Goal: Book appointment/travel/reservation

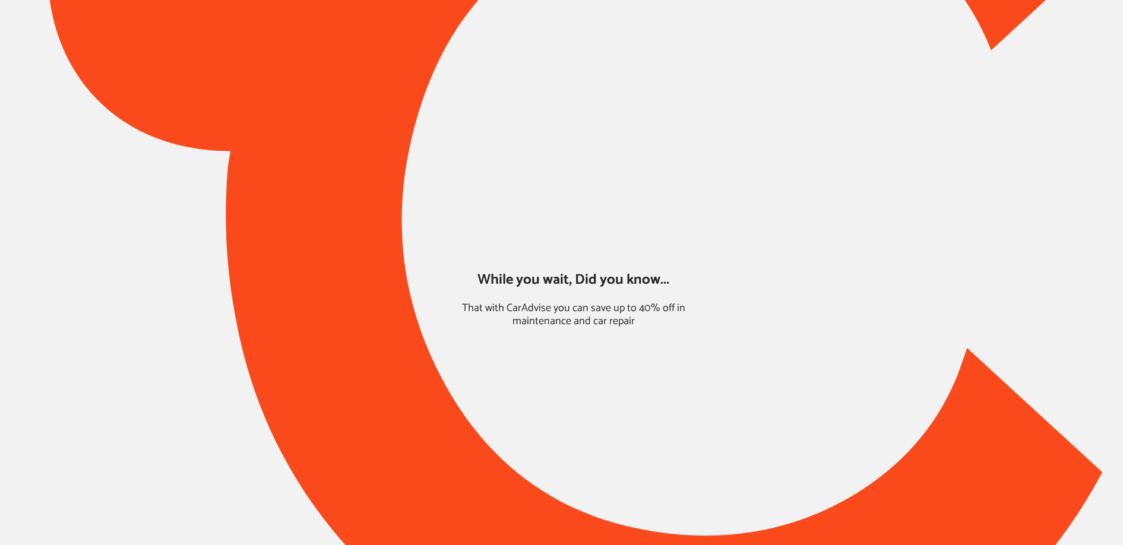
type input "*****"
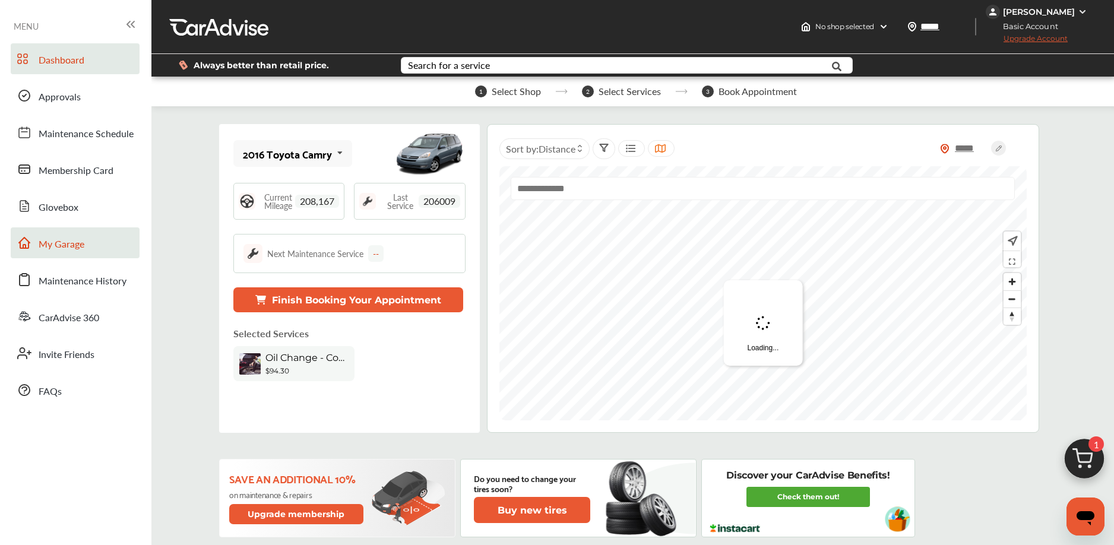
click at [97, 245] on link "My Garage" at bounding box center [75, 242] width 129 height 31
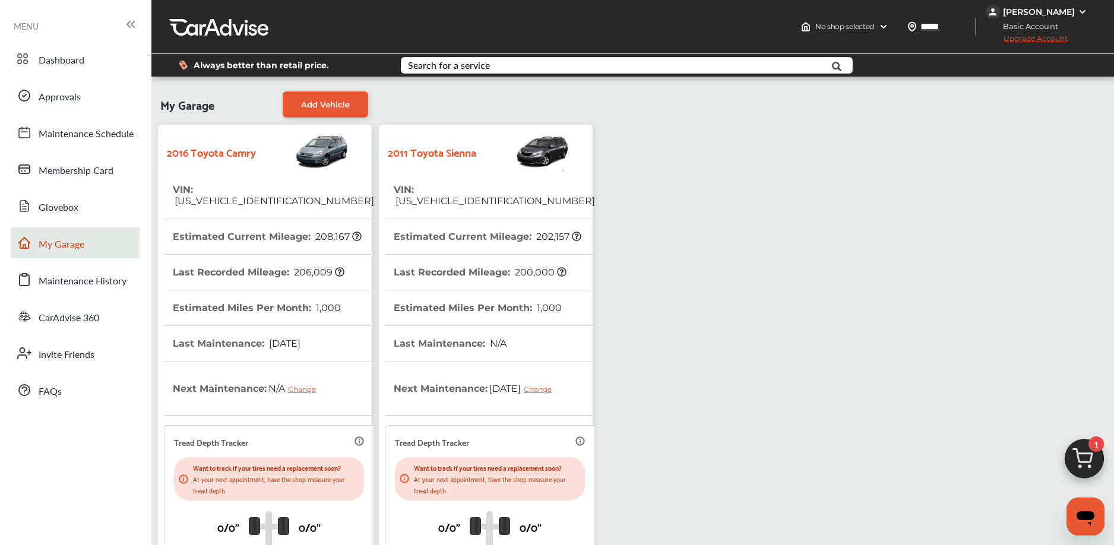
click at [305, 158] on img at bounding box center [303, 152] width 94 height 42
click at [502, 157] on img at bounding box center [523, 152] width 94 height 42
click at [498, 204] on th "VIN : 5TDKK3DC5BS093073" at bounding box center [494, 195] width 201 height 46
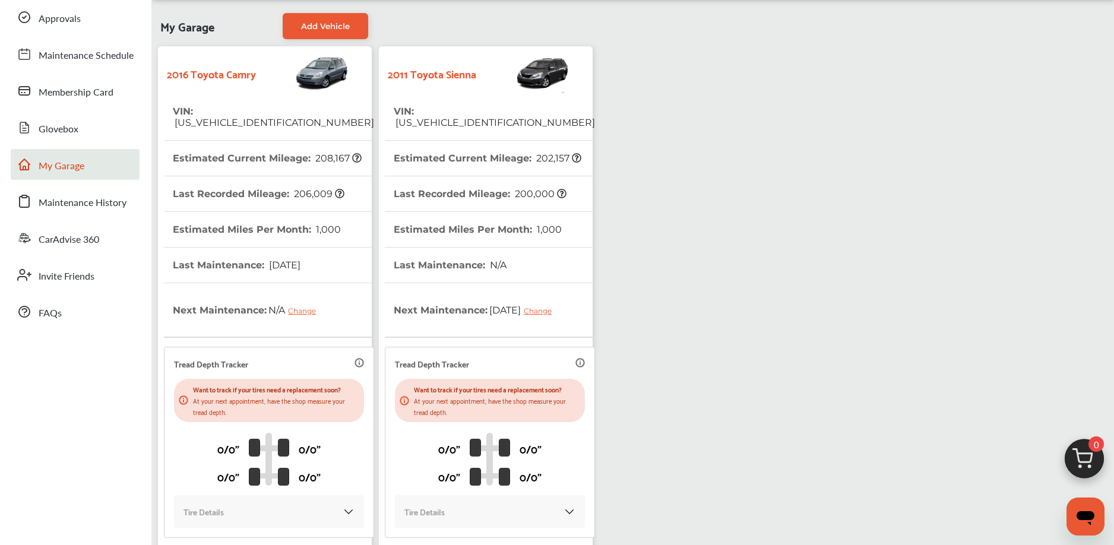
scroll to position [205, 0]
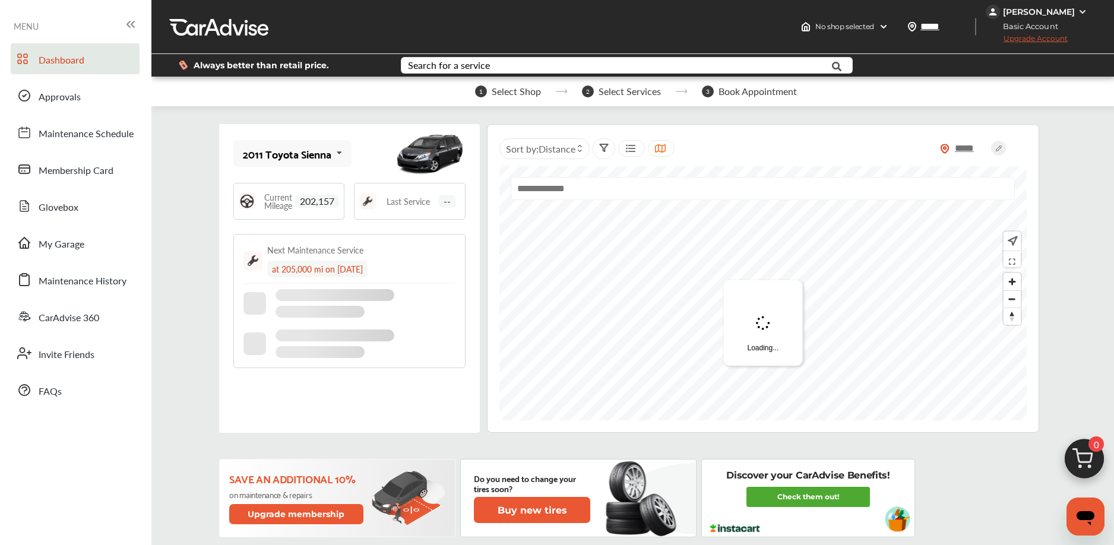
click at [1076, 456] on img at bounding box center [1084, 461] width 57 height 57
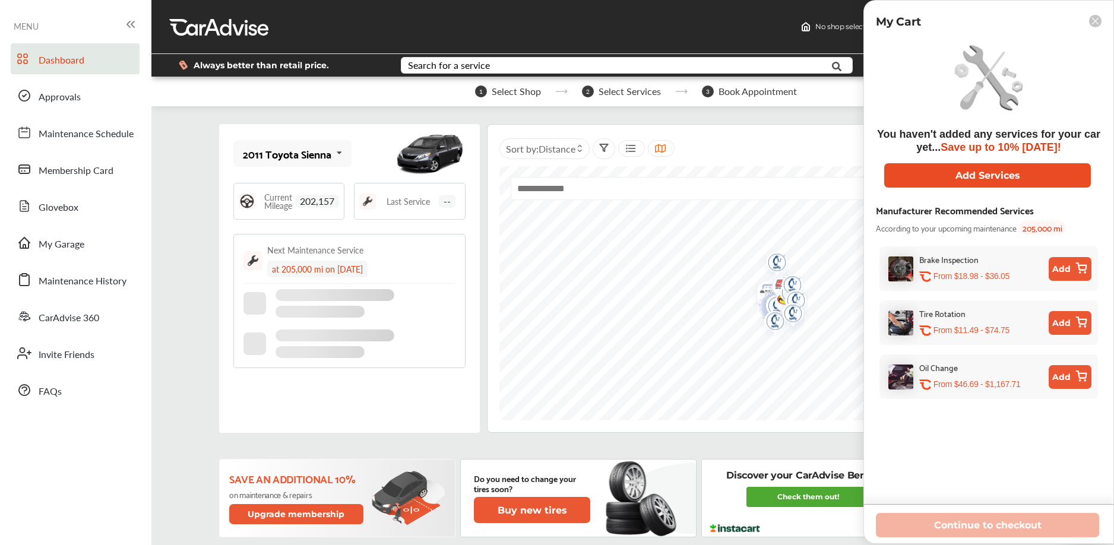
click at [954, 182] on button "Add Services" at bounding box center [987, 175] width 207 height 24
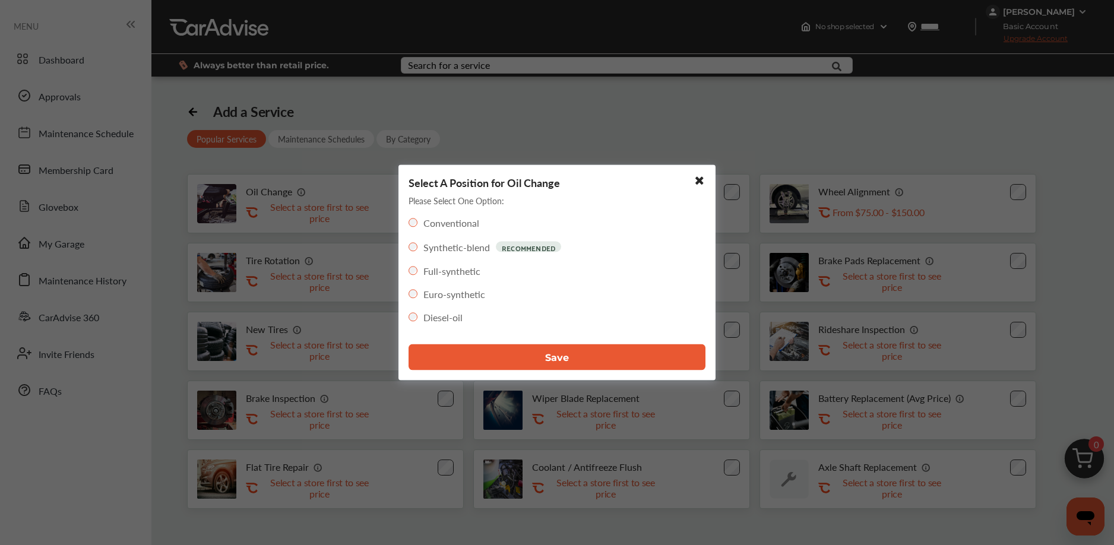
click at [501, 361] on button "Save" at bounding box center [556, 357] width 297 height 26
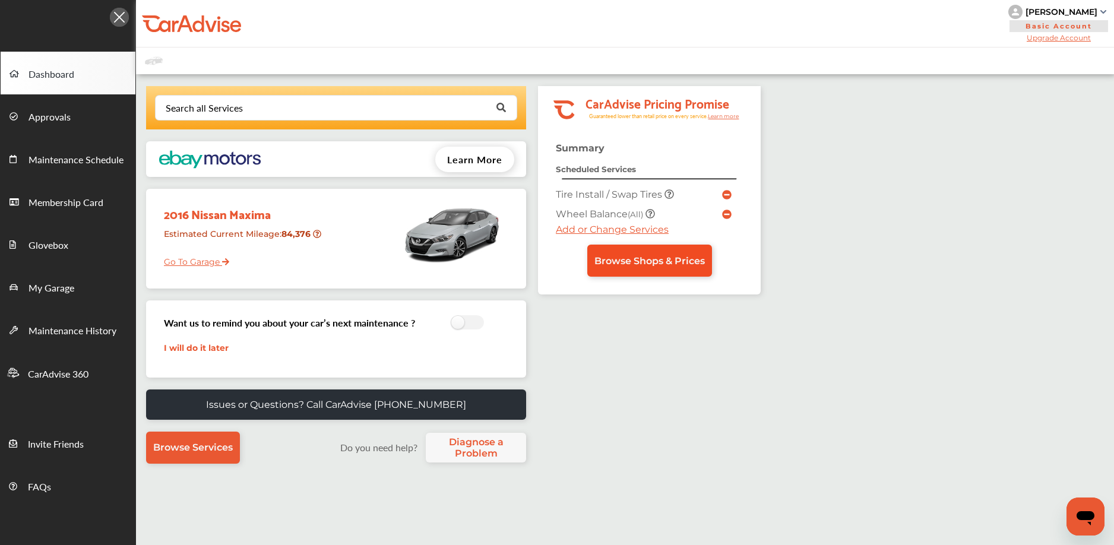
click at [622, 256] on span "Browse Shops & Prices" at bounding box center [649, 260] width 110 height 11
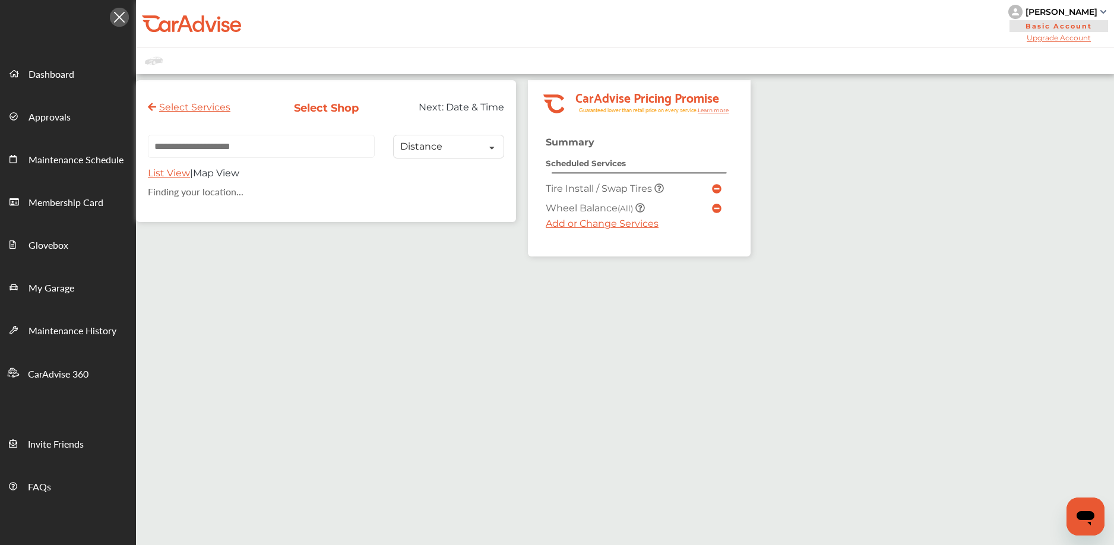
click at [274, 133] on div "Select Services Select Shop Next: Date & Time Distance Distance Price List View…" at bounding box center [326, 151] width 380 height 142
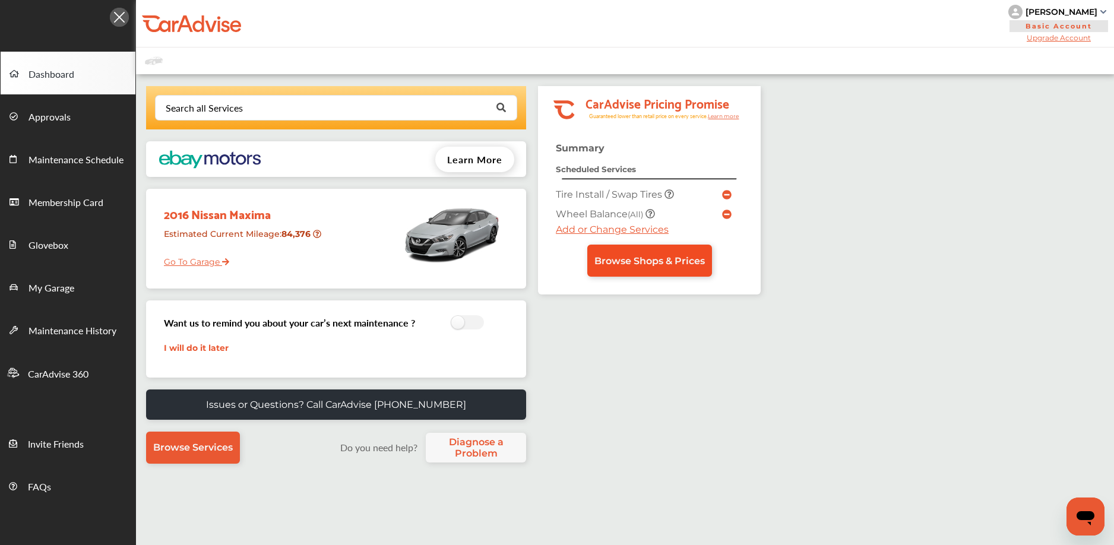
click at [609, 261] on span "Browse Shops & Prices" at bounding box center [649, 260] width 110 height 11
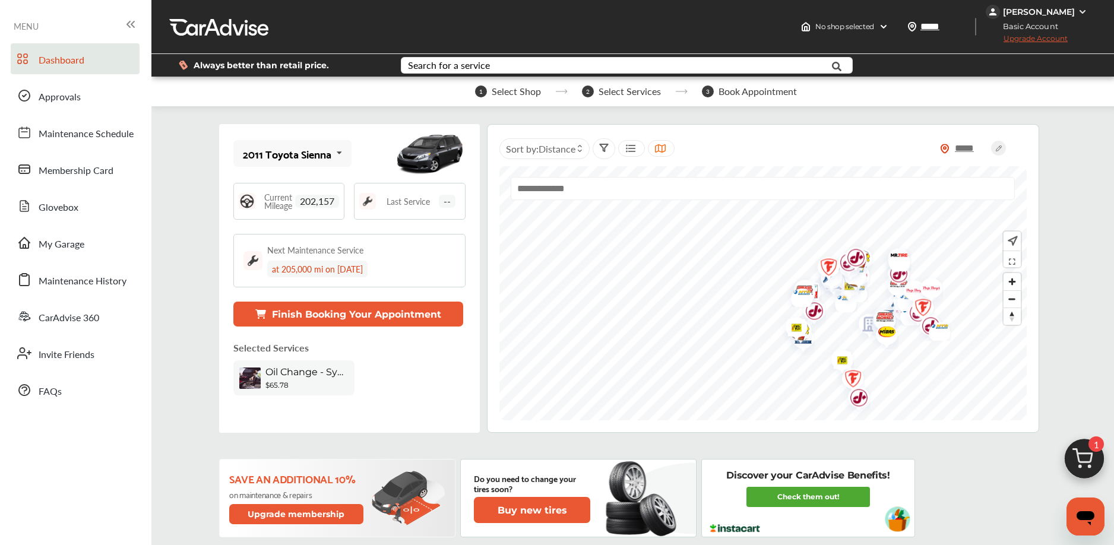
click at [1057, 9] on div "[PERSON_NAME]" at bounding box center [1039, 12] width 72 height 11
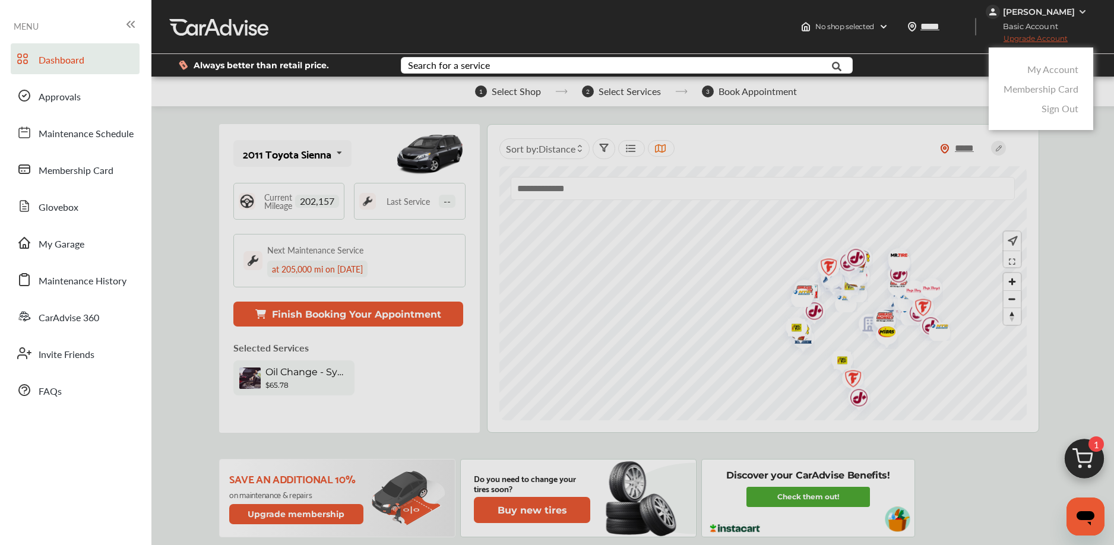
click at [1063, 68] on link "My Account" at bounding box center [1052, 69] width 51 height 14
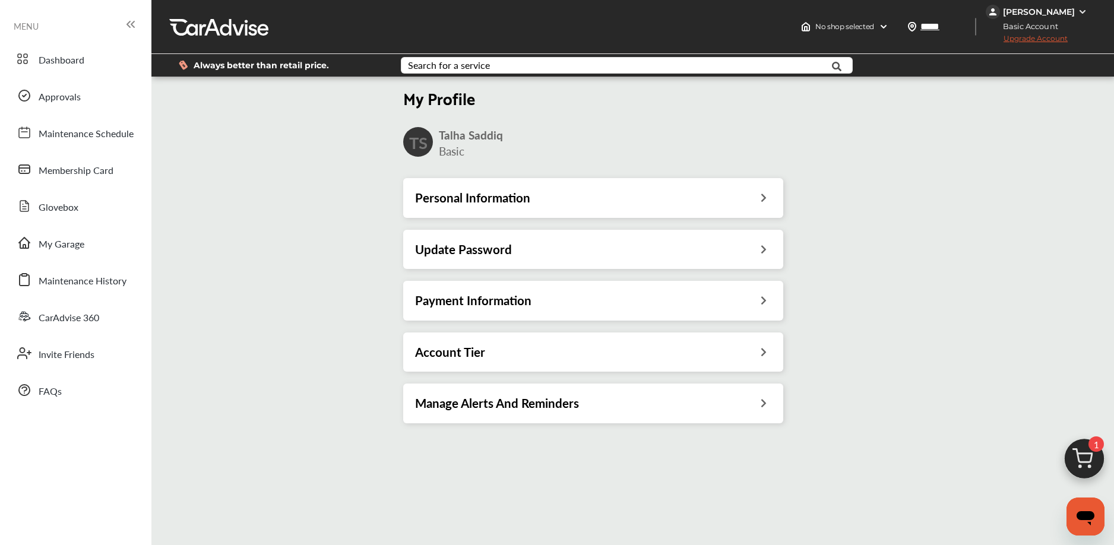
drag, startPoint x: 1041, startPoint y: 8, endPoint x: 1047, endPoint y: 20, distance: 13.3
click at [1041, 8] on div "Talha Saddiq" at bounding box center [1039, 12] width 72 height 11
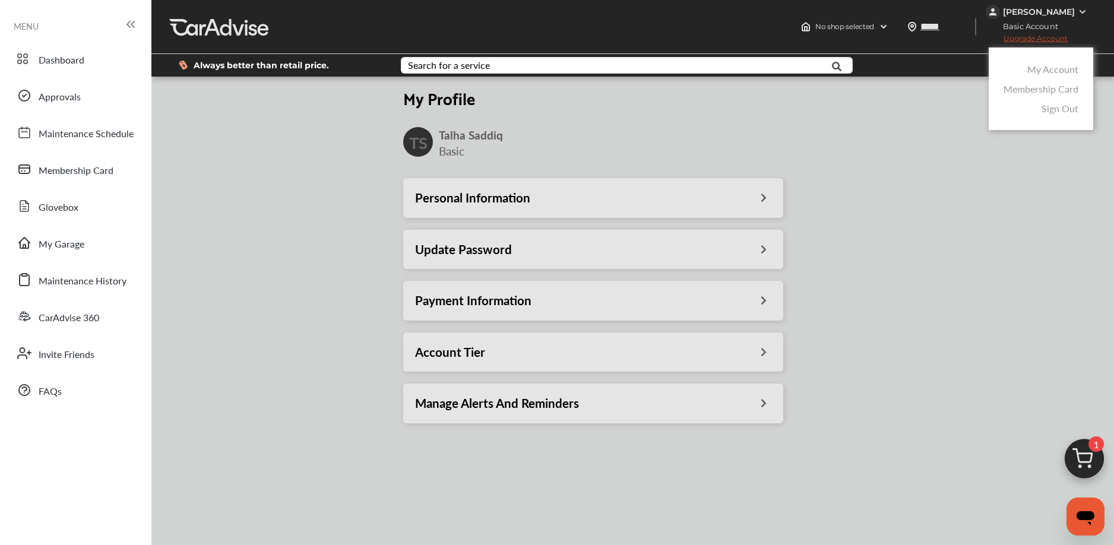
click at [1047, 66] on link "My Account" at bounding box center [1052, 69] width 51 height 14
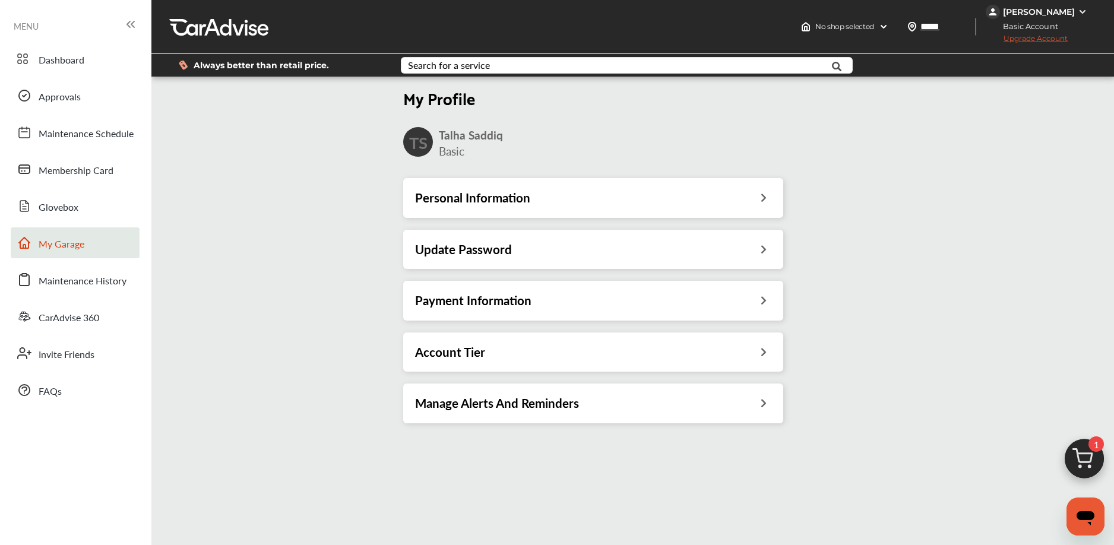
click at [67, 237] on span "My Garage" at bounding box center [62, 244] width 46 height 15
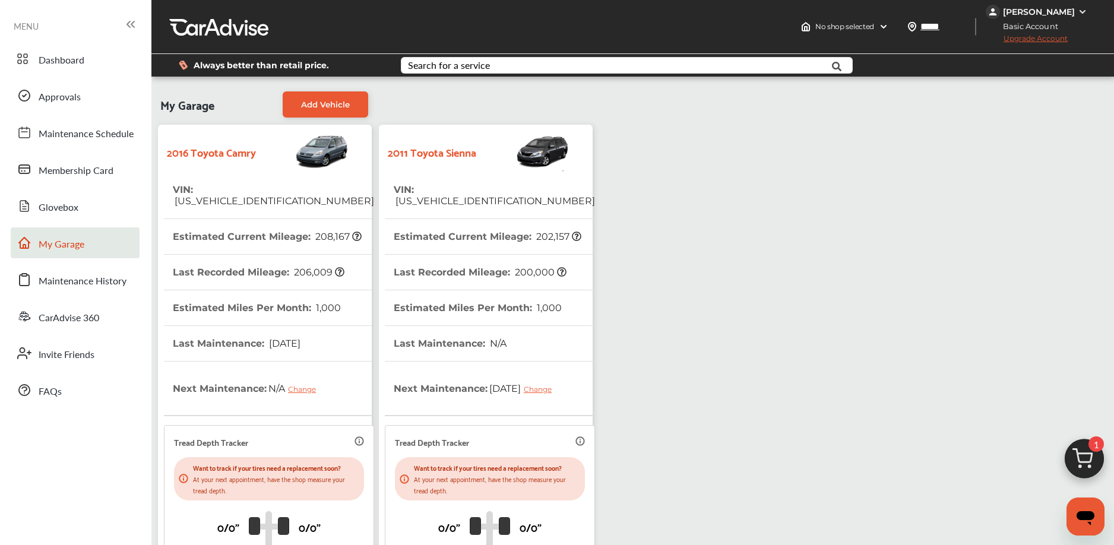
click at [1065, 11] on div "Talha Saddiq" at bounding box center [1039, 12] width 72 height 11
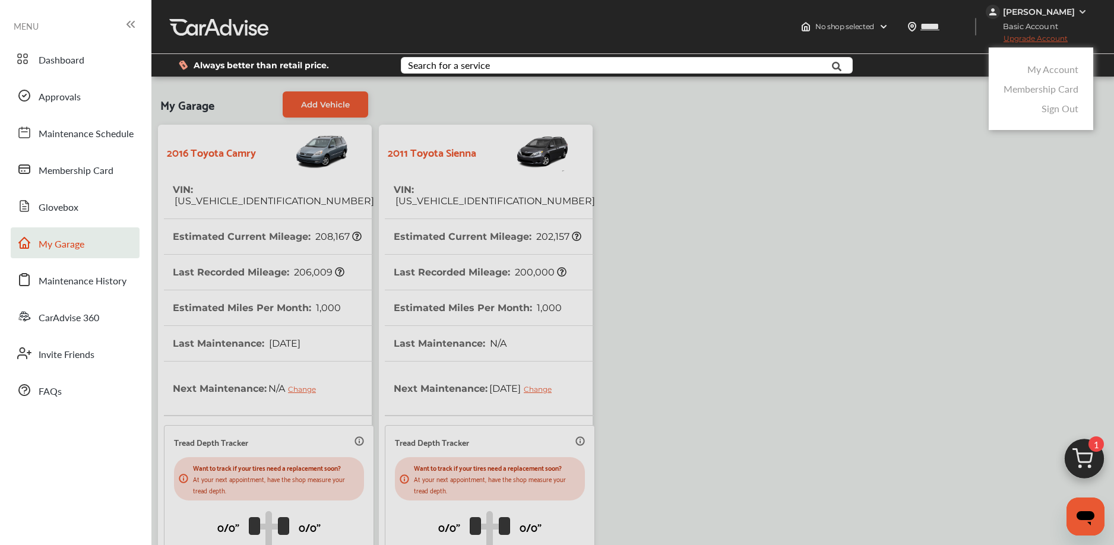
click at [1051, 69] on link "My Account" at bounding box center [1052, 69] width 51 height 14
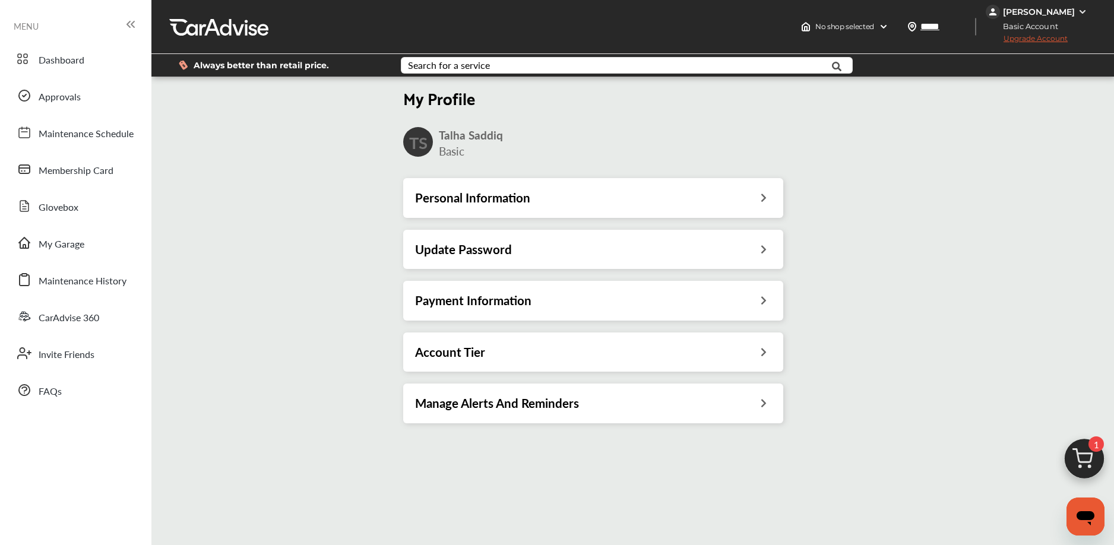
drag, startPoint x: 565, startPoint y: 187, endPoint x: 577, endPoint y: 196, distance: 14.8
click at [565, 187] on div "Personal Information" at bounding box center [593, 197] width 380 height 39
click at [603, 196] on div "Personal Information" at bounding box center [593, 197] width 356 height 15
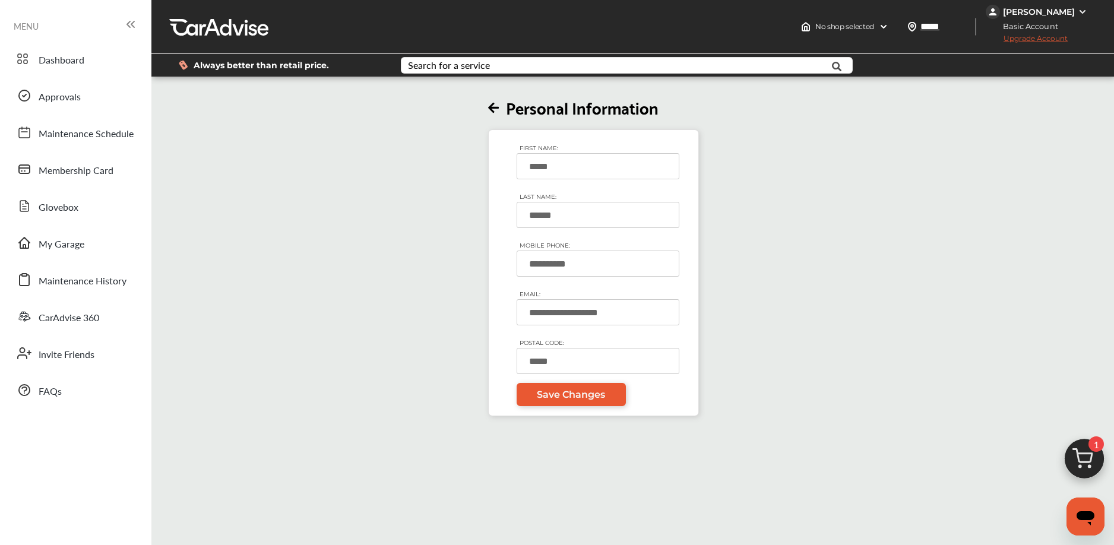
drag, startPoint x: 532, startPoint y: 267, endPoint x: 585, endPoint y: 268, distance: 53.5
click at [594, 270] on input "**********" at bounding box center [598, 264] width 163 height 26
click at [1066, 7] on div "Talha Saddiq" at bounding box center [1039, 12] width 72 height 11
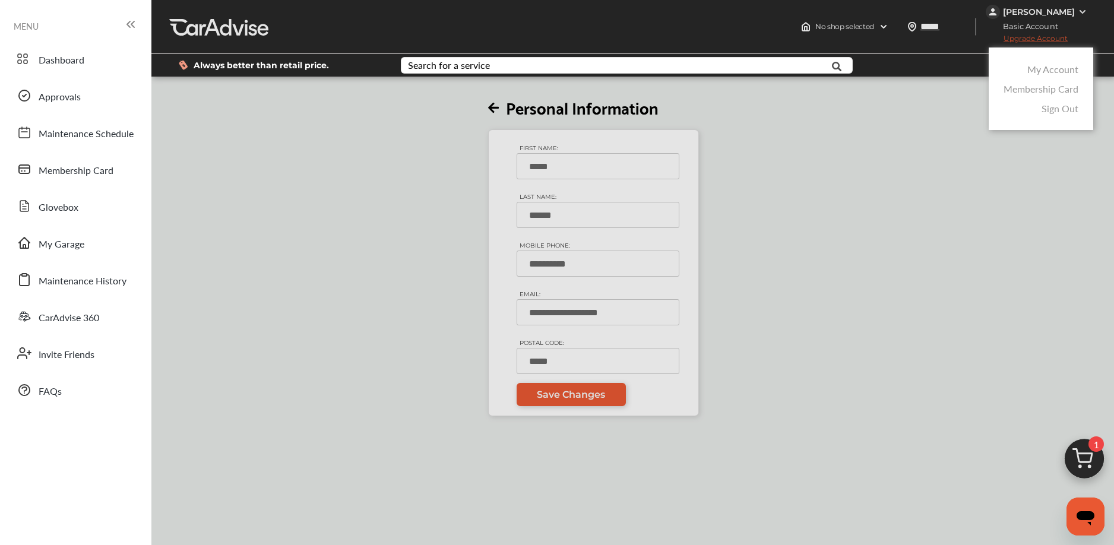
click at [1054, 73] on link "My Account" at bounding box center [1052, 69] width 51 height 14
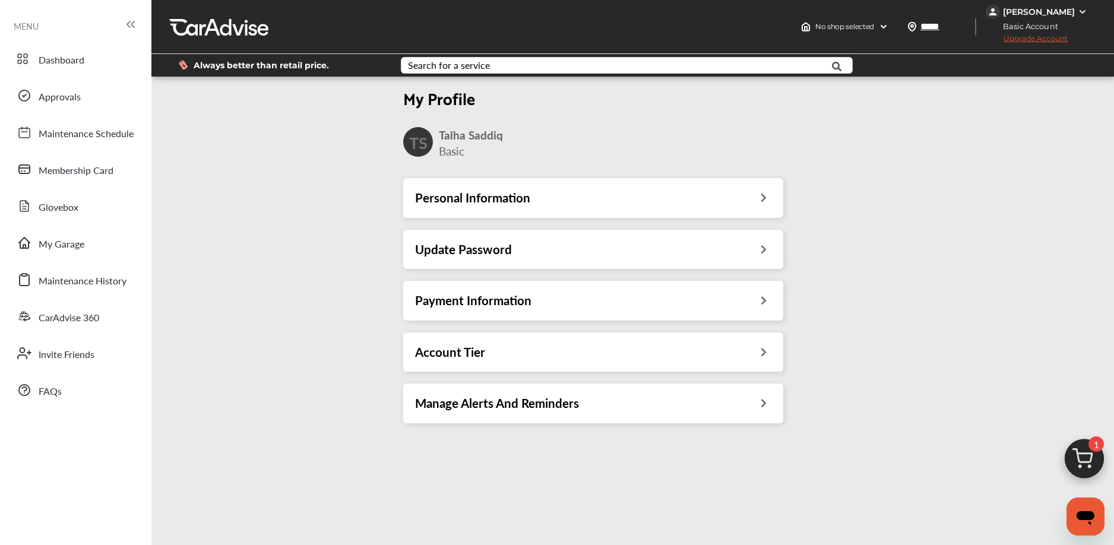
click at [604, 256] on div "Update Password" at bounding box center [593, 249] width 356 height 15
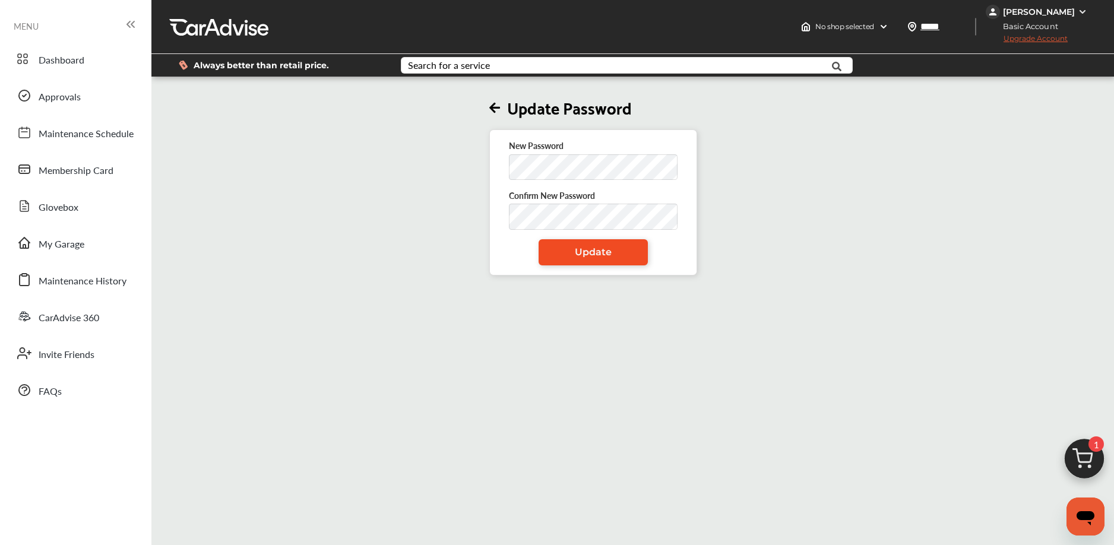
click at [552, 254] on link "Update" at bounding box center [593, 252] width 109 height 26
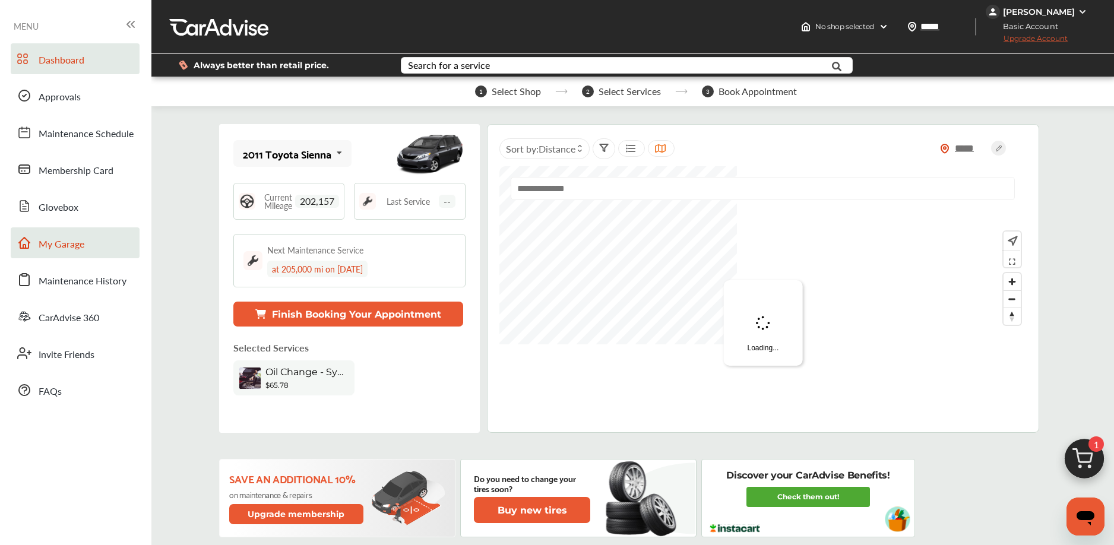
click at [91, 246] on link "My Garage" at bounding box center [75, 242] width 129 height 31
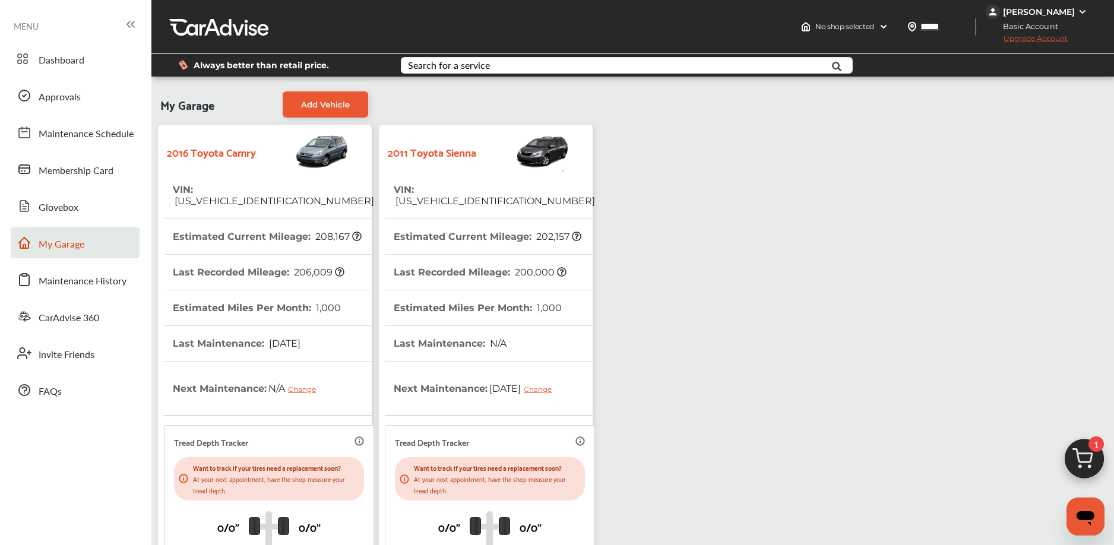
click at [269, 176] on th "VIN : 4T1BF1FK4GU187988" at bounding box center [273, 195] width 201 height 46
click at [1085, 451] on img at bounding box center [1084, 461] width 57 height 57
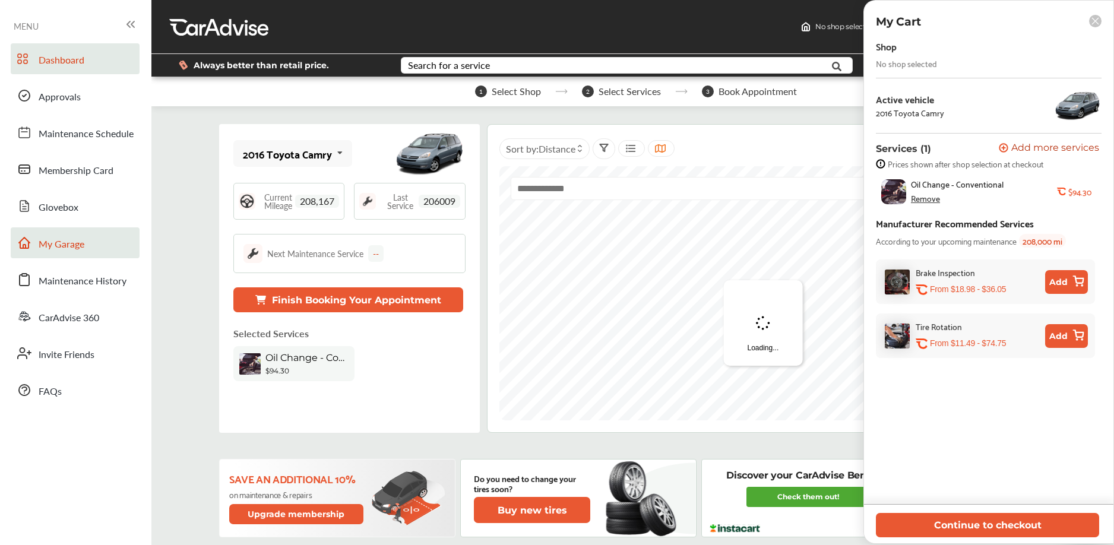
click at [99, 247] on link "My Garage" at bounding box center [75, 242] width 129 height 31
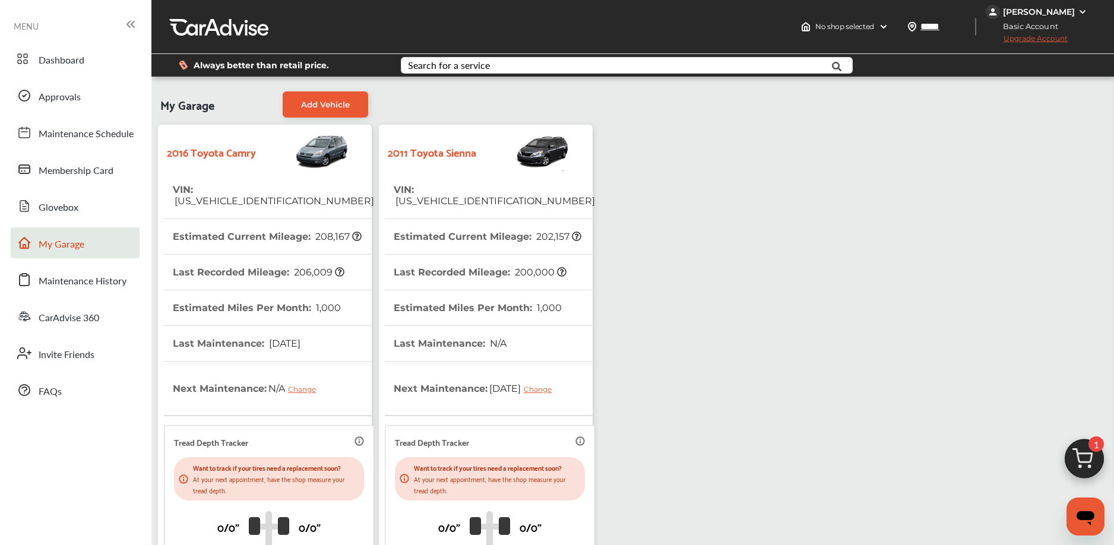
click at [413, 199] on th "VIN : 5TDKK3DC5BS093073" at bounding box center [494, 195] width 201 height 46
click at [480, 179] on th "VIN : 5TDKK3DC5BS093073" at bounding box center [494, 195] width 201 height 46
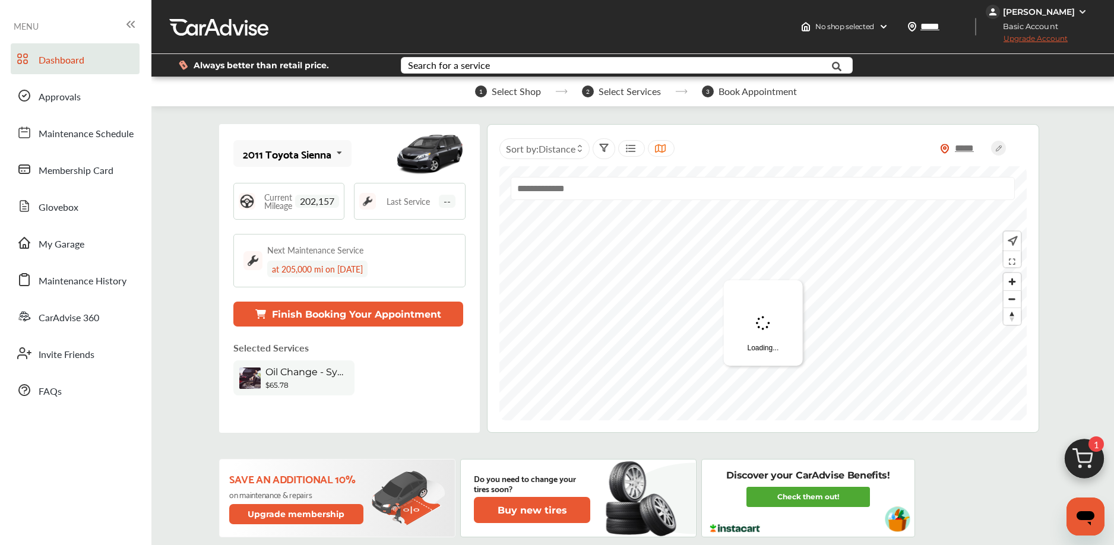
click at [1079, 456] on img at bounding box center [1084, 461] width 57 height 57
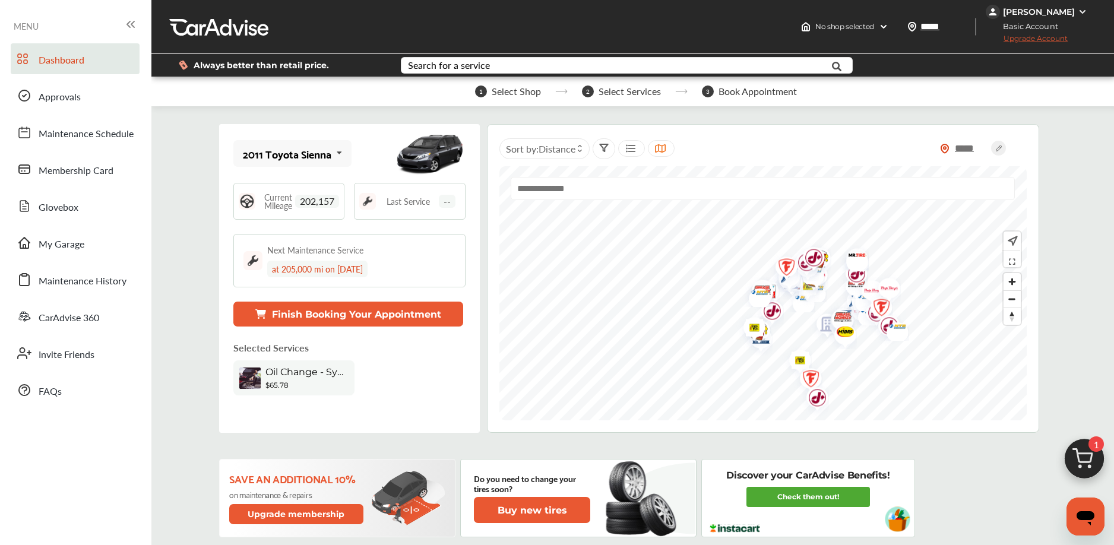
click at [1082, 455] on img at bounding box center [1084, 461] width 57 height 57
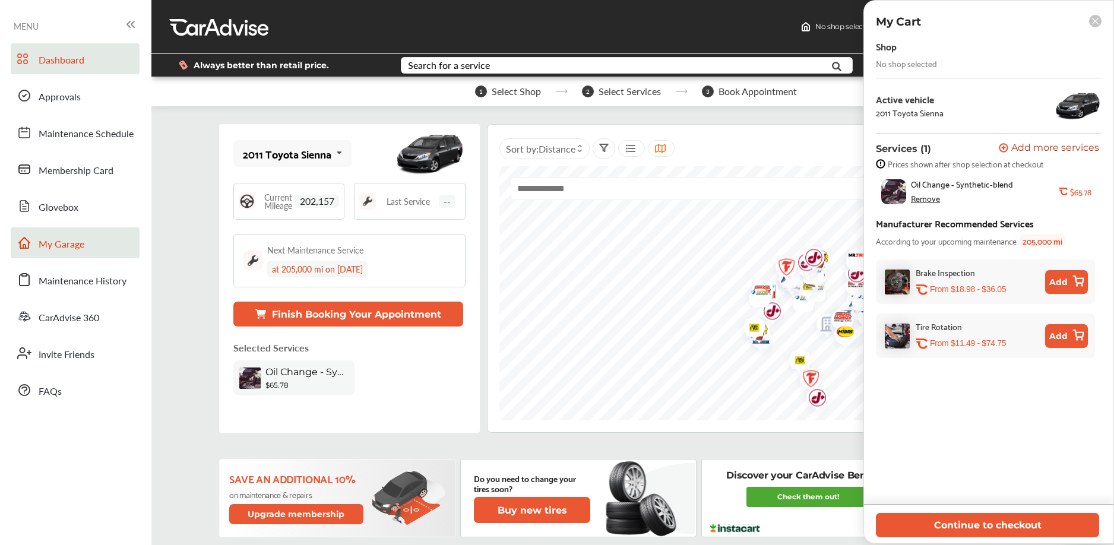
click at [77, 244] on span "My Garage" at bounding box center [62, 244] width 46 height 15
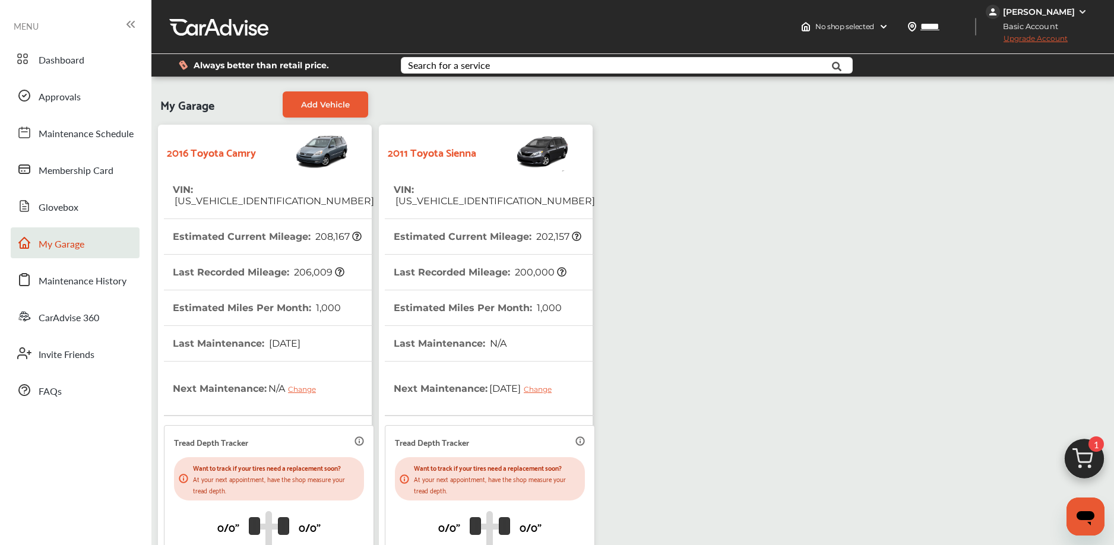
click at [460, 164] on div "2011 Toyota Sienna" at bounding box center [486, 152] width 202 height 42
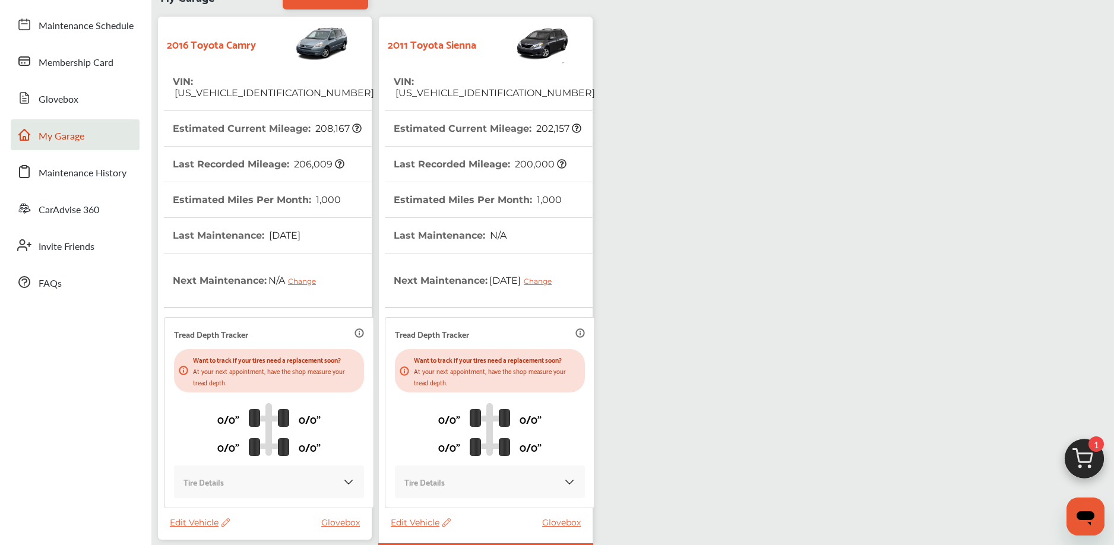
scroll to position [205, 0]
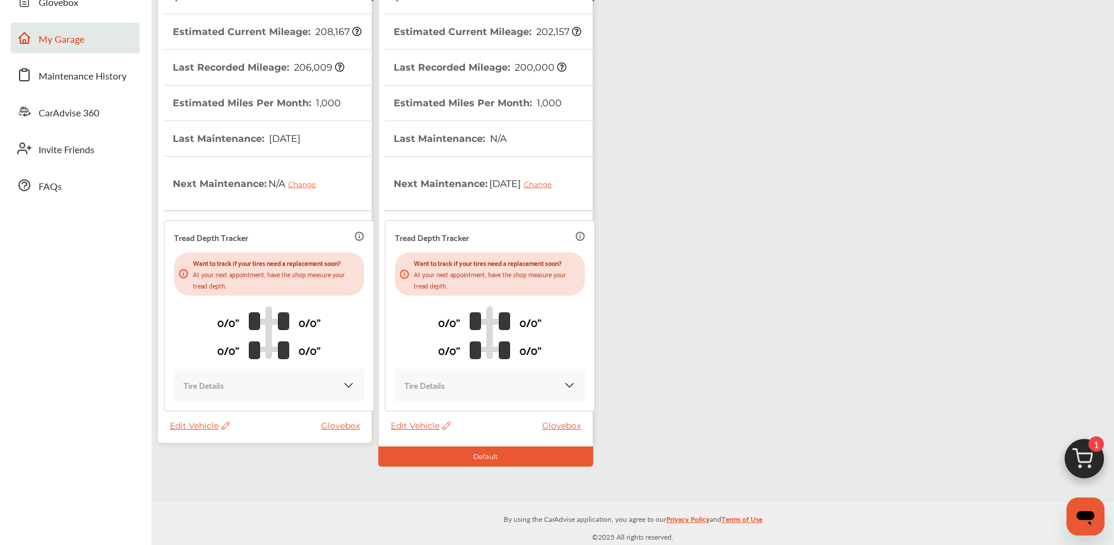
click at [1093, 451] on span "1" at bounding box center [1095, 443] width 15 height 15
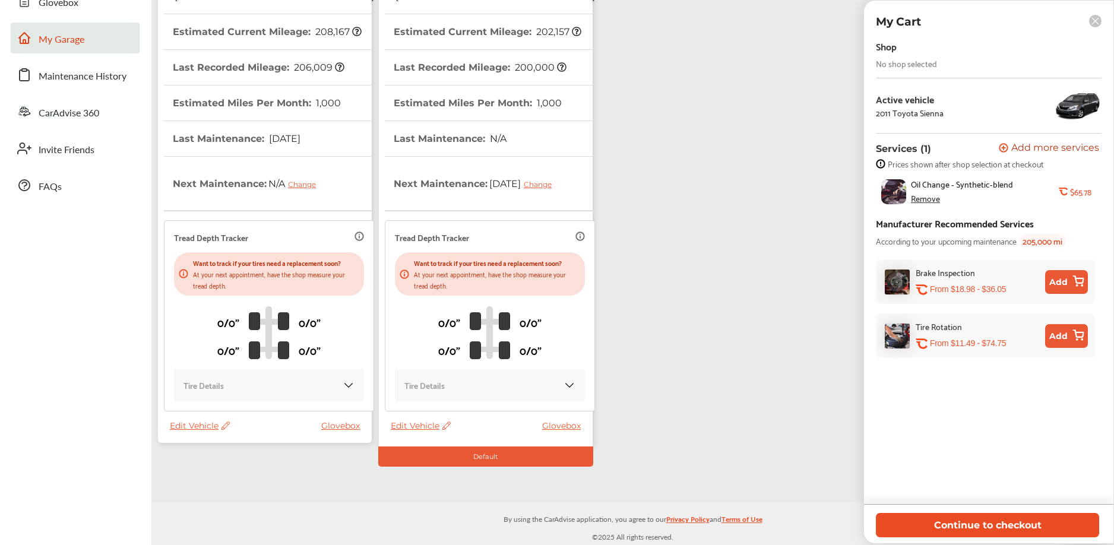
click at [977, 522] on button "Continue to checkout" at bounding box center [987, 525] width 223 height 24
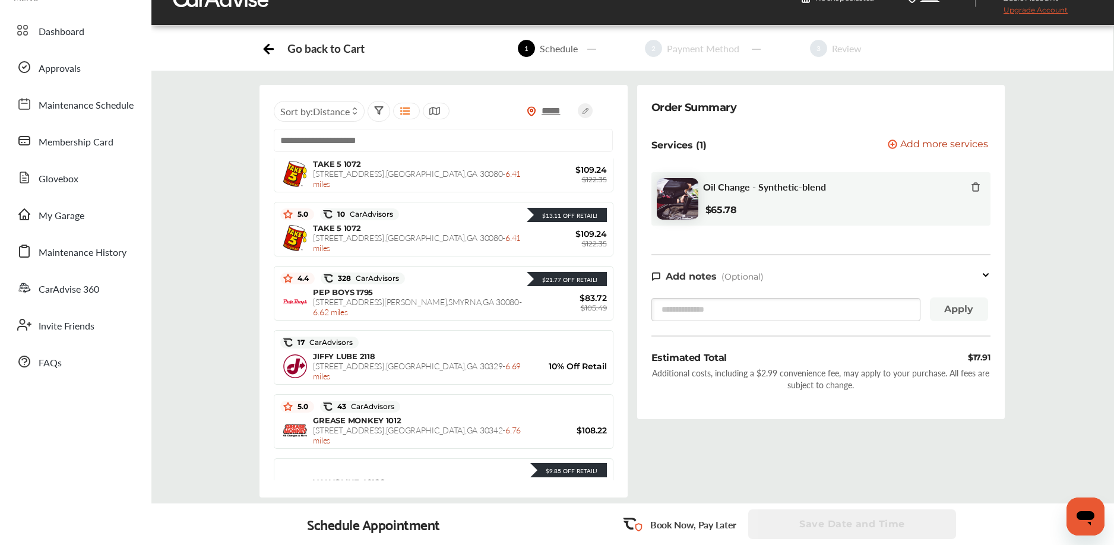
scroll to position [1123, 0]
click at [567, 110] on input "*****" at bounding box center [557, 110] width 42 height 12
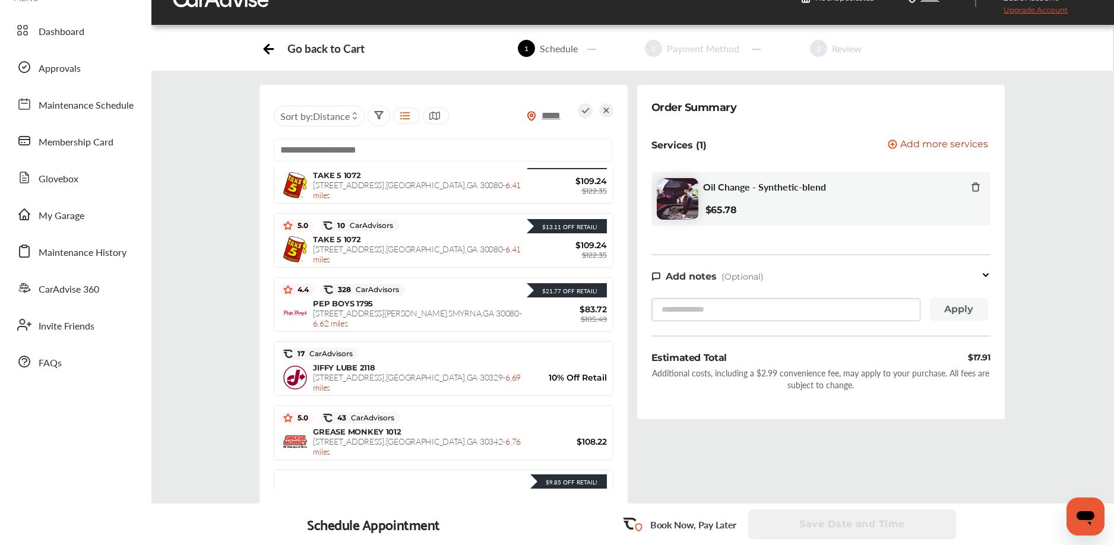
type input "*****"
click at [579, 111] on icon at bounding box center [585, 110] width 15 height 15
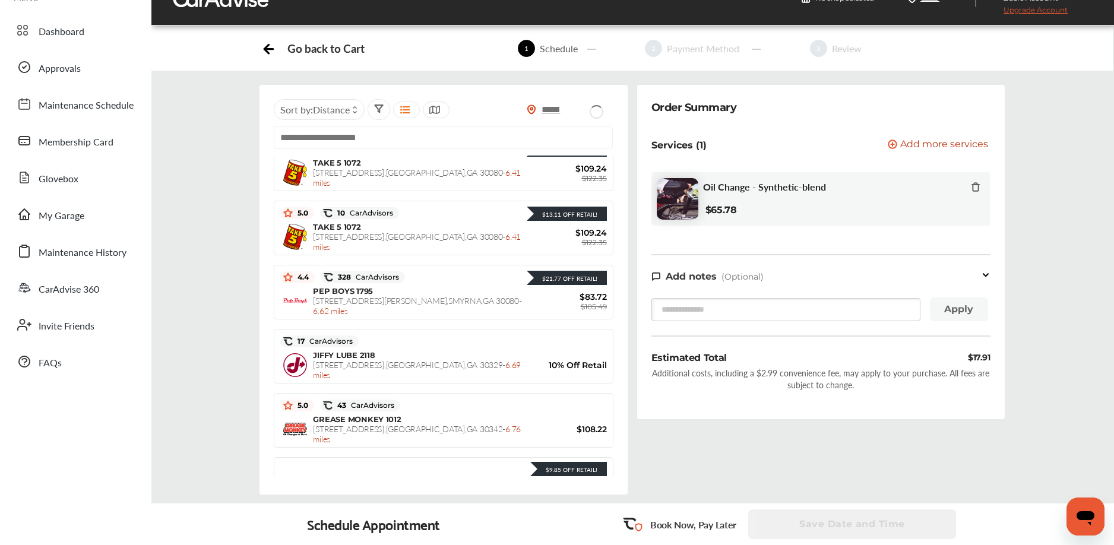
type input "*****"
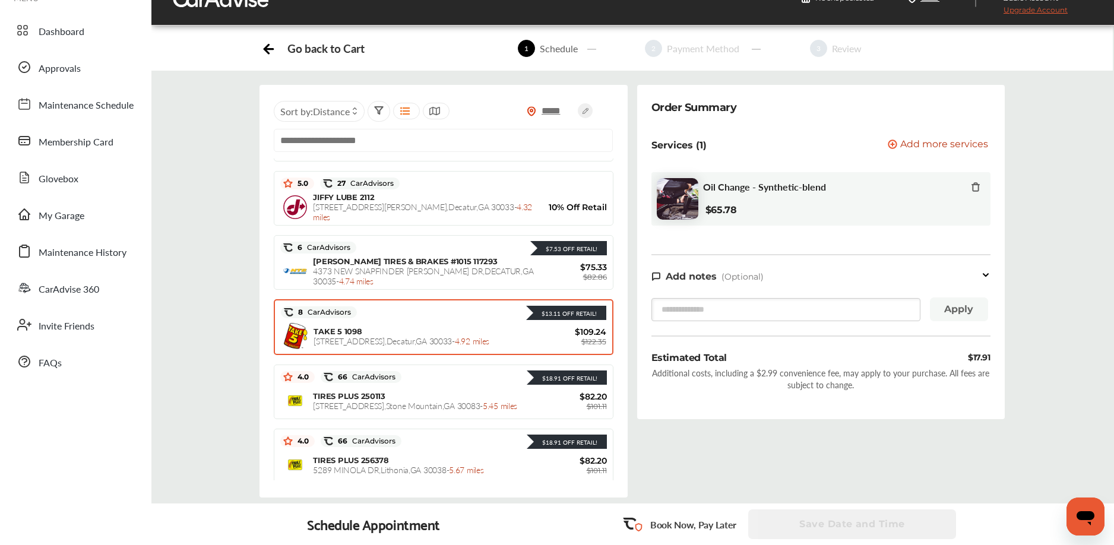
scroll to position [726, 0]
click at [396, 336] on span "2207 Lawrenceville Hwy , Decatur , GA 30033 - 4.92 miles" at bounding box center [401, 340] width 176 height 12
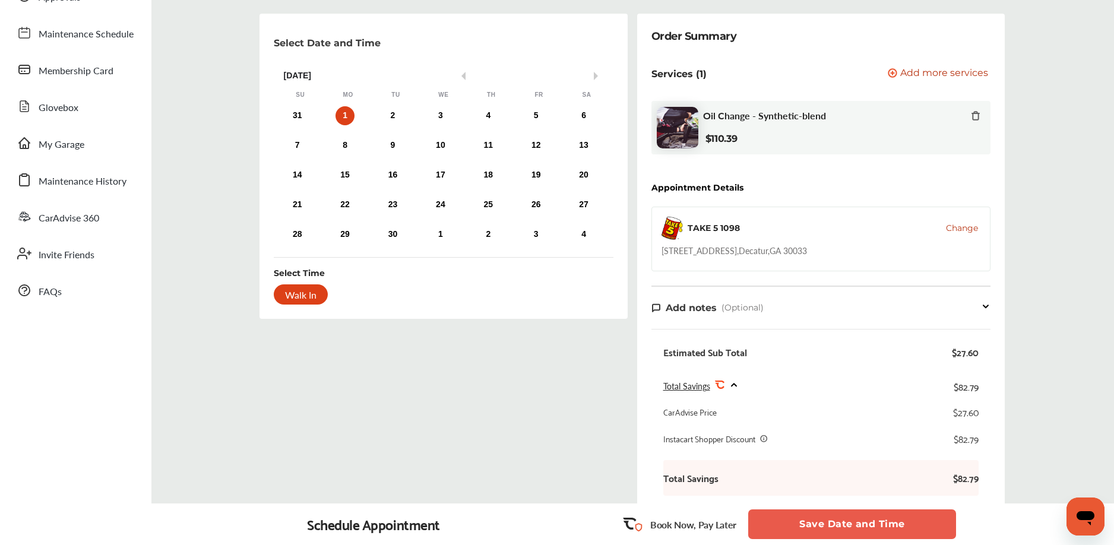
scroll to position [0, 0]
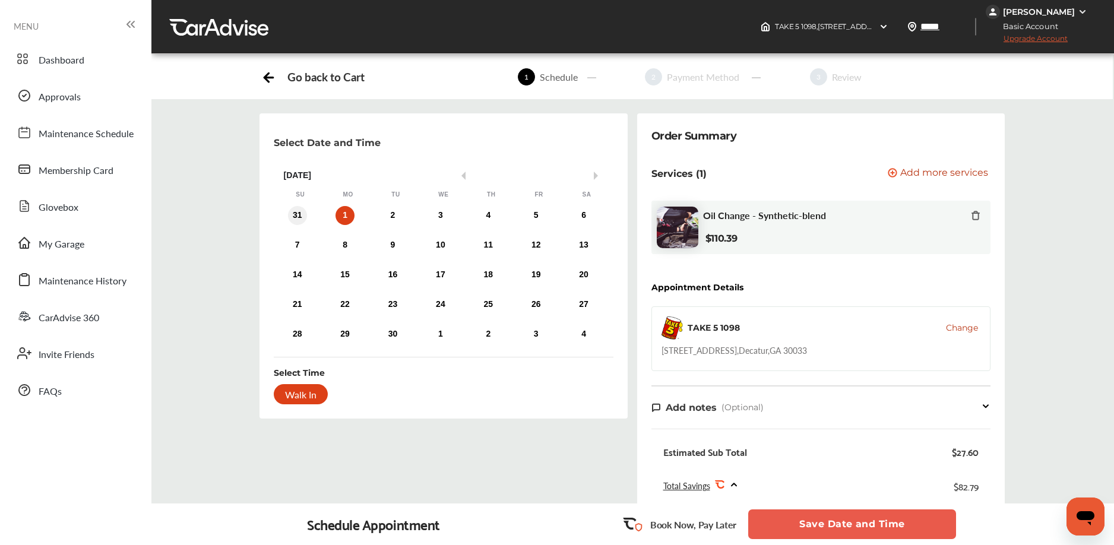
click at [299, 215] on div "31" at bounding box center [297, 215] width 19 height 19
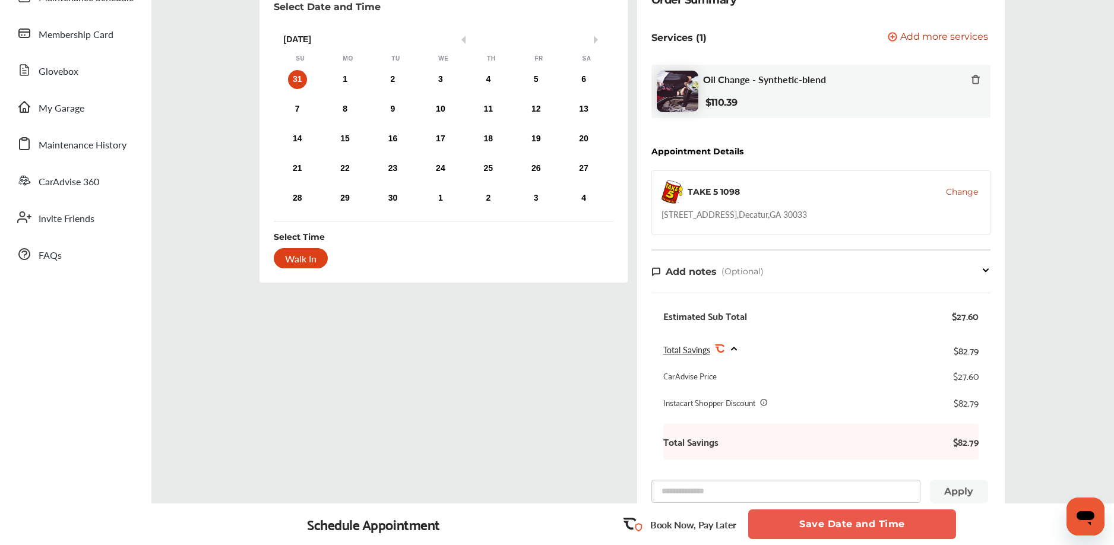
scroll to position [341, 0]
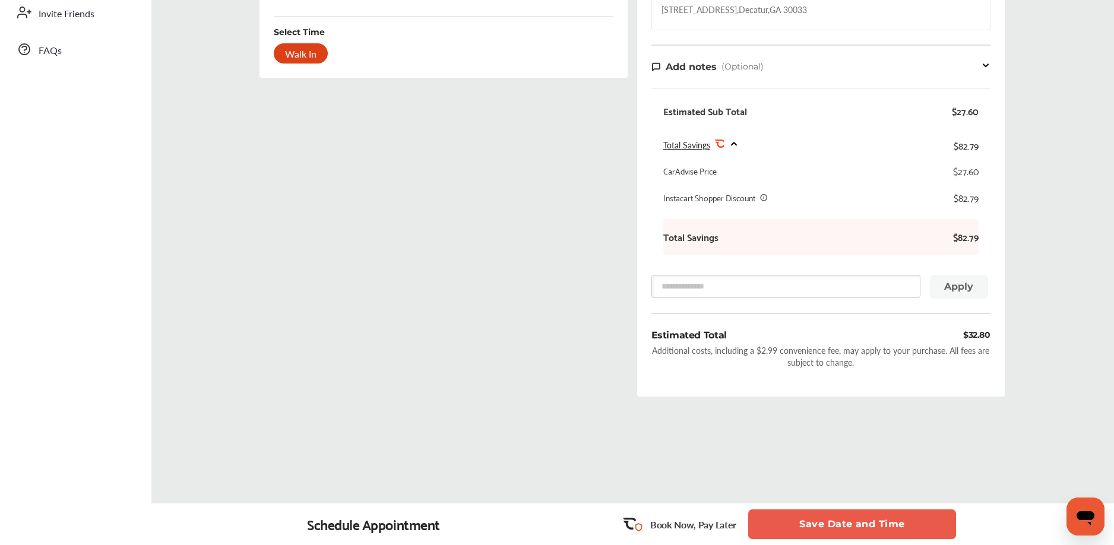
click at [817, 523] on button "Save Date and Time" at bounding box center [852, 524] width 208 height 30
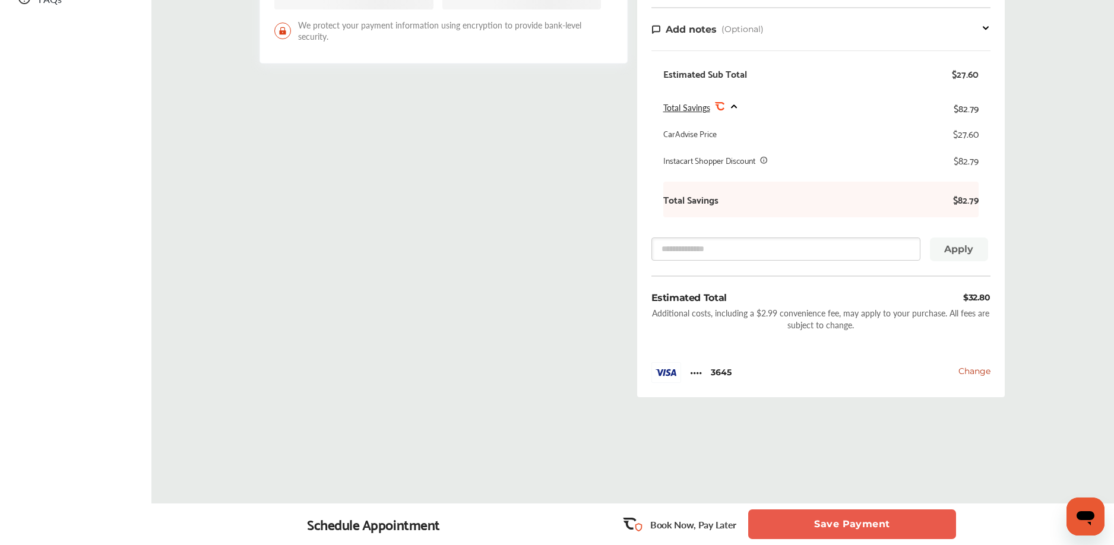
scroll to position [392, 0]
click at [856, 533] on button "Save Payment" at bounding box center [852, 524] width 208 height 30
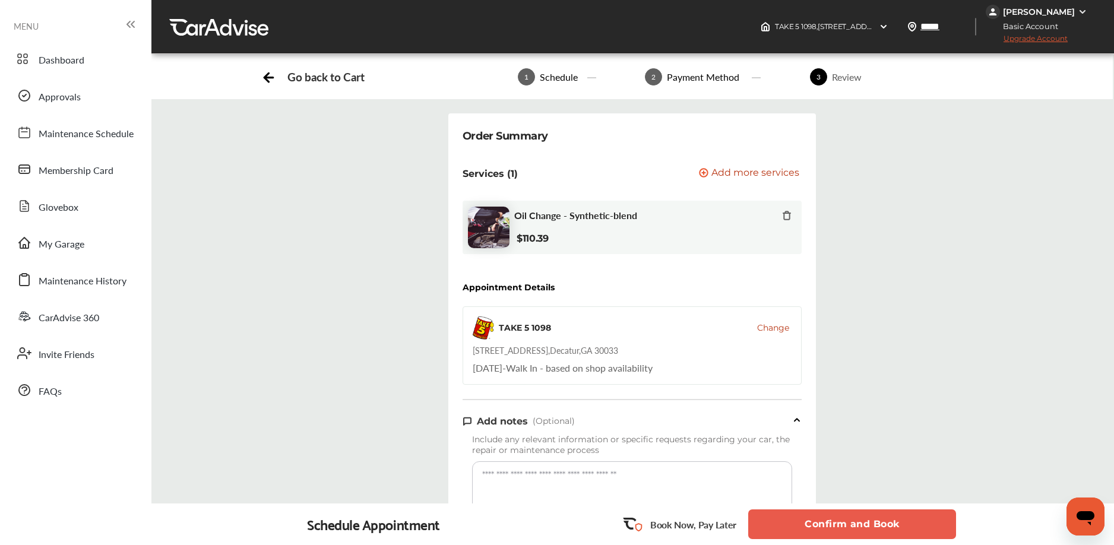
click at [841, 517] on button "Confirm and Book" at bounding box center [852, 524] width 208 height 30
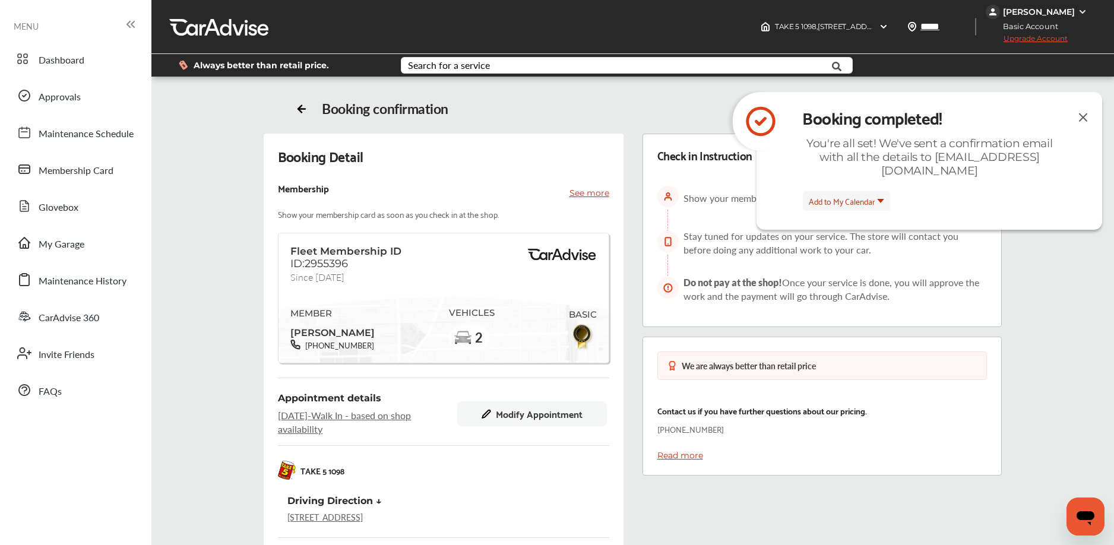
click at [1082, 113] on img at bounding box center [1083, 117] width 14 height 15
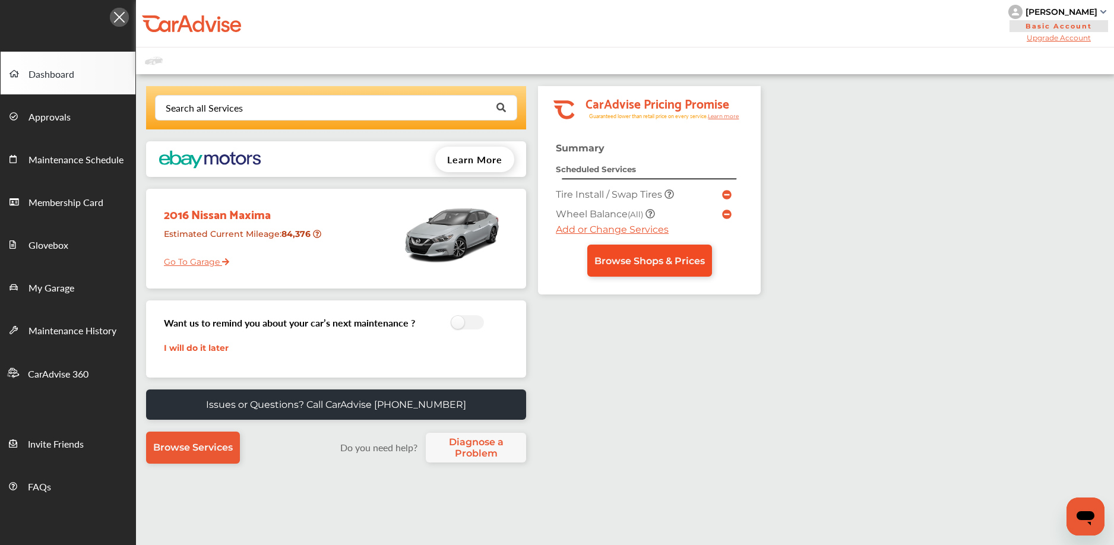
click at [629, 268] on link "Browse Shops & Prices" at bounding box center [649, 261] width 125 height 32
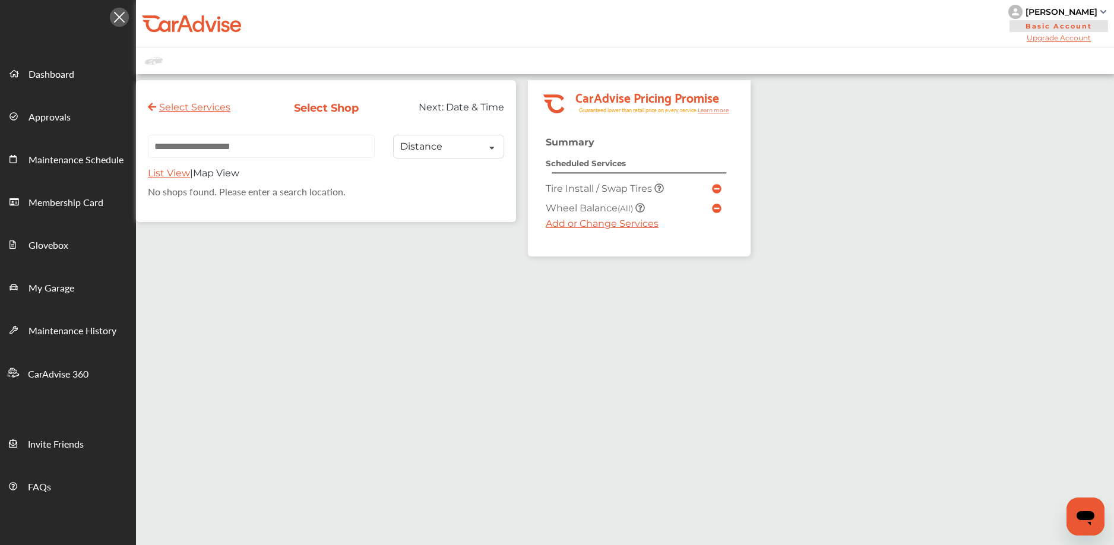
paste input "**********"
type input "**********"
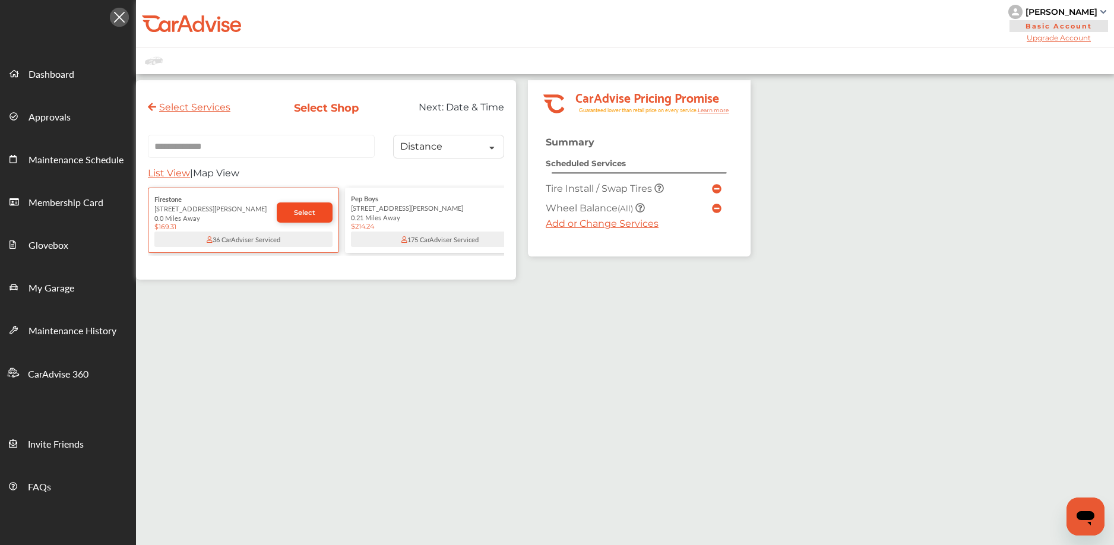
click at [294, 214] on span "Select" at bounding box center [304, 212] width 21 height 8
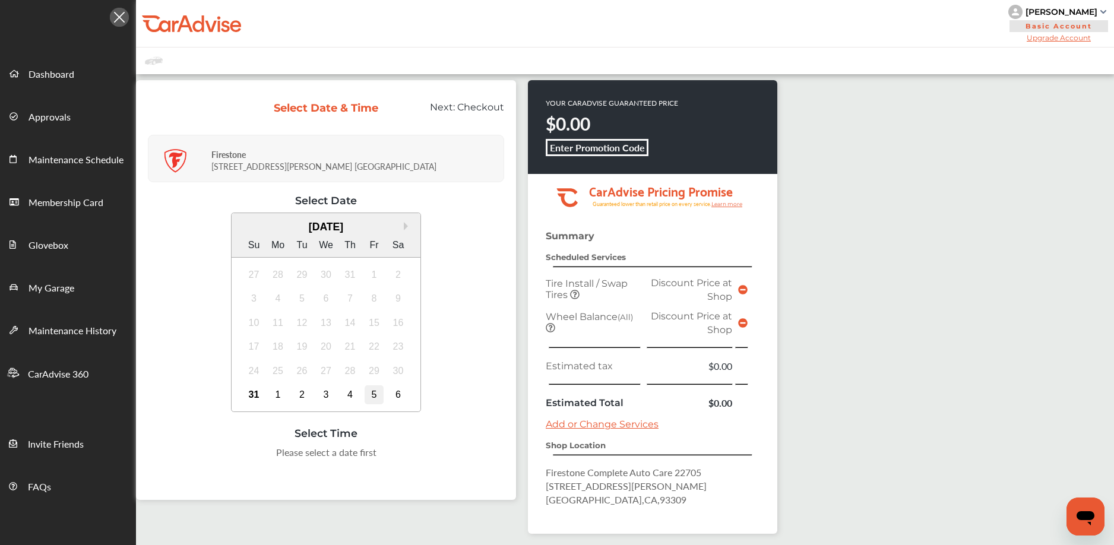
click at [375, 391] on div "5" at bounding box center [374, 394] width 19 height 19
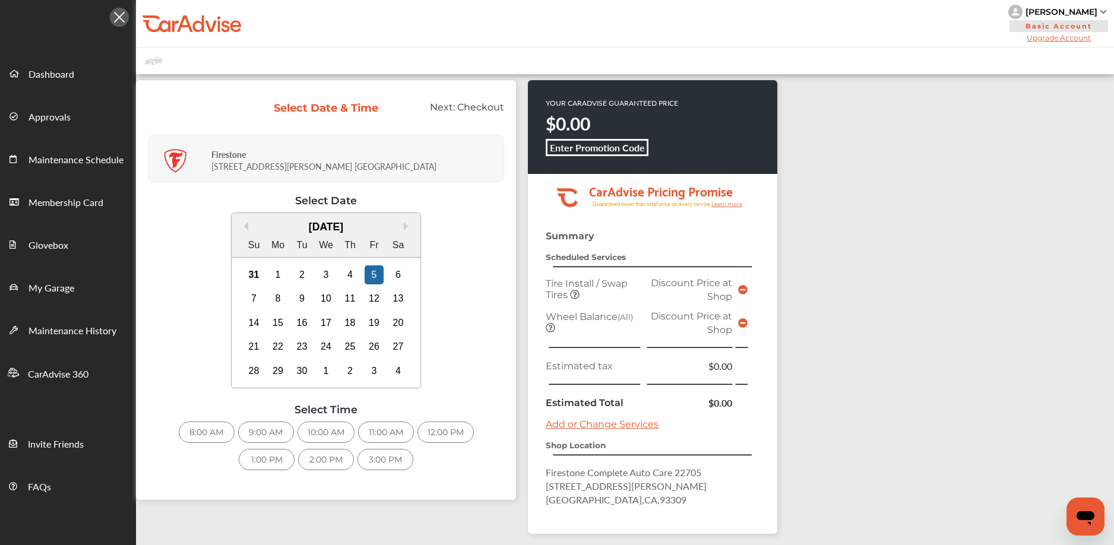
click at [268, 436] on div "9:00 AM" at bounding box center [266, 432] width 56 height 21
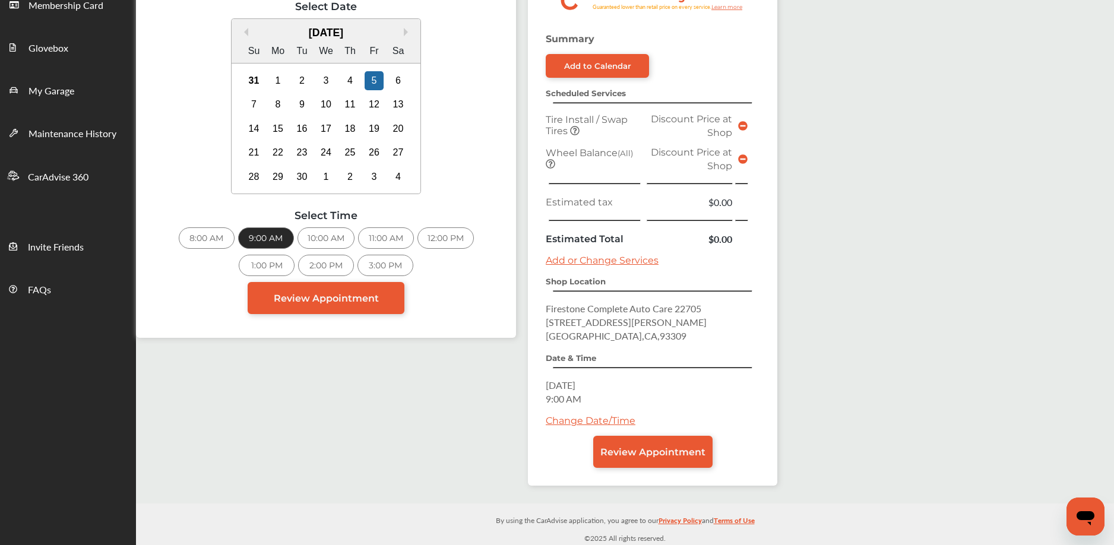
scroll to position [198, 0]
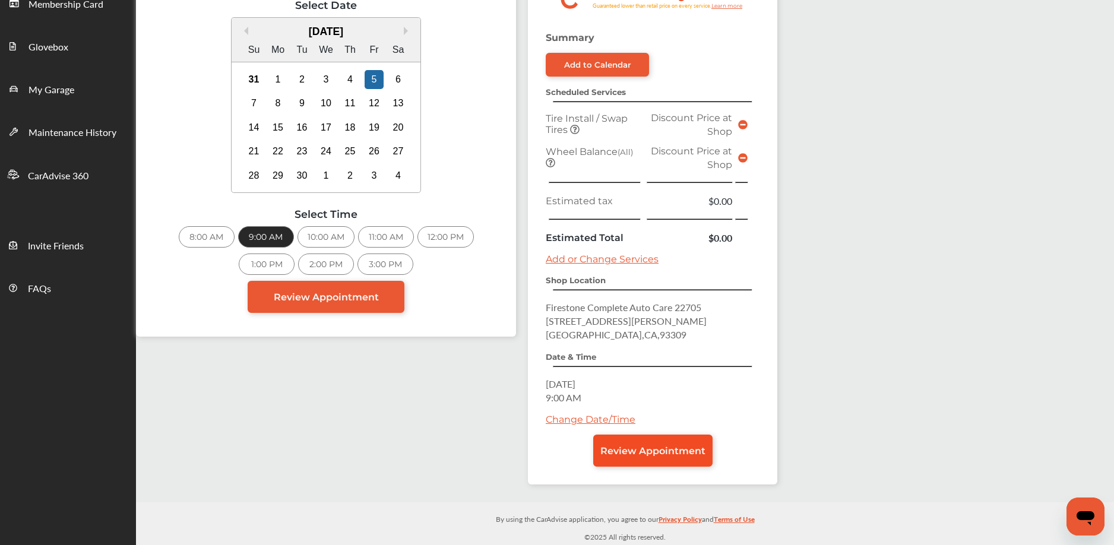
click at [643, 453] on span "Review Appointment" at bounding box center [652, 450] width 105 height 11
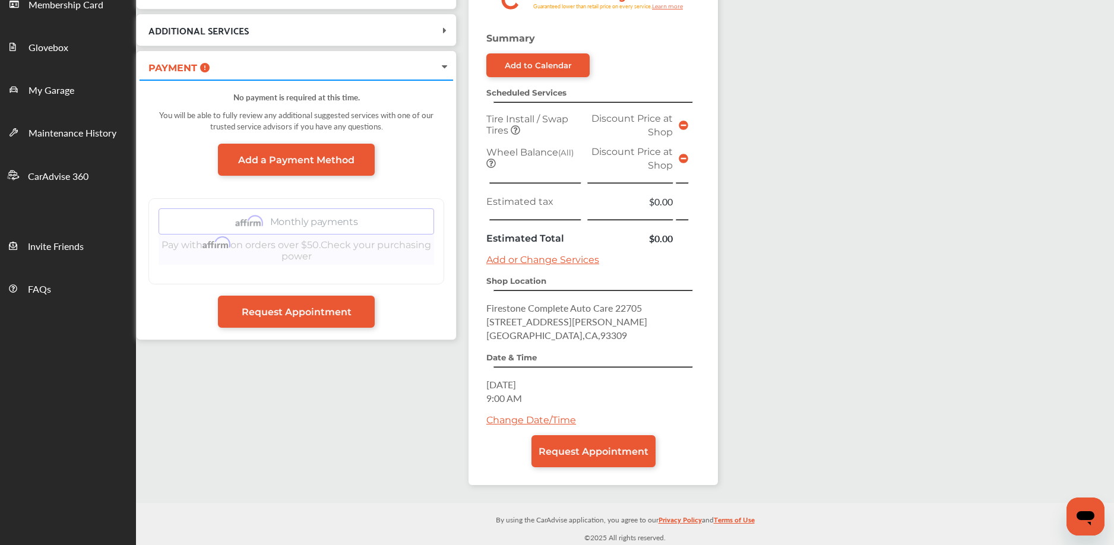
scroll to position [198, 0]
click at [602, 445] on span "Request Appointment" at bounding box center [594, 450] width 110 height 11
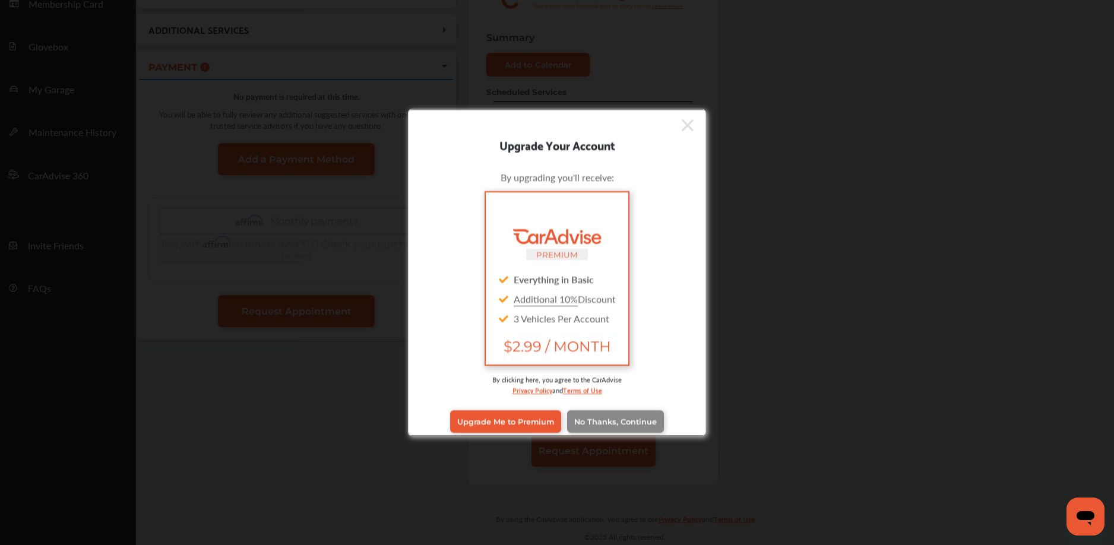
click at [600, 420] on span "No Thanks, Continue" at bounding box center [615, 421] width 83 height 9
